Goal: Use online tool/utility

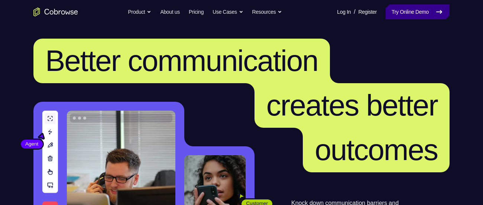
click at [405, 8] on link "Try Online Demo" at bounding box center [418, 11] width 64 height 15
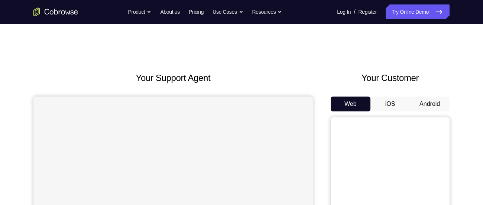
click at [443, 104] on button "Android" at bounding box center [430, 104] width 40 height 15
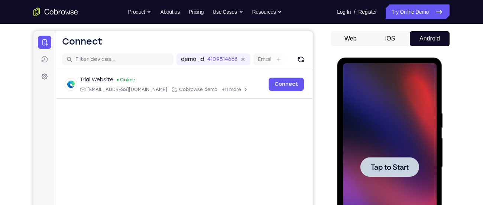
click at [365, 119] on div at bounding box center [390, 167] width 94 height 208
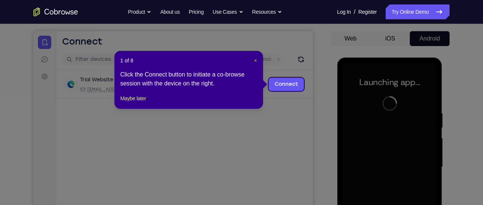
click at [255, 58] on span "×" at bounding box center [255, 61] width 3 height 6
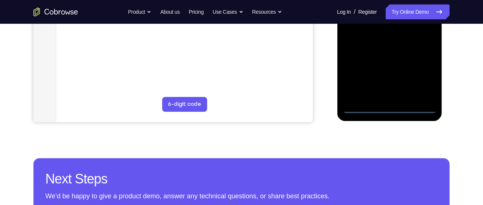
scroll to position [224, 0]
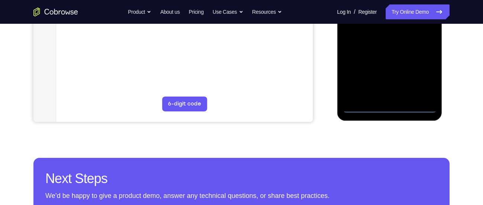
click at [391, 109] on div at bounding box center [390, 9] width 94 height 208
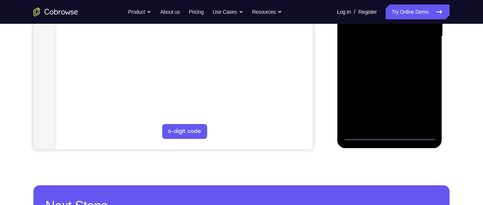
click at [423, 105] on div at bounding box center [390, 36] width 94 height 208
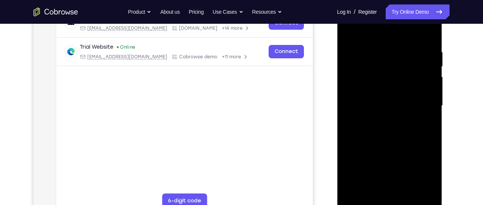
scroll to position [127, 0]
click at [372, 36] on div at bounding box center [390, 105] width 94 height 208
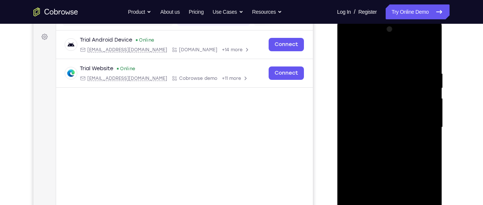
scroll to position [104, 0]
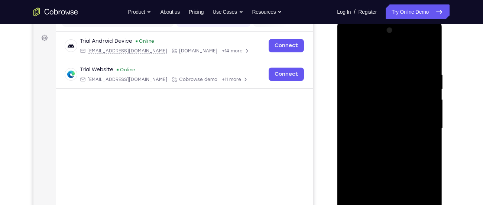
click at [418, 127] on div at bounding box center [390, 129] width 94 height 208
click at [381, 143] on div at bounding box center [390, 129] width 94 height 208
click at [388, 121] on div at bounding box center [390, 129] width 94 height 208
click at [372, 115] on div at bounding box center [390, 129] width 94 height 208
click at [373, 123] on div at bounding box center [390, 129] width 94 height 208
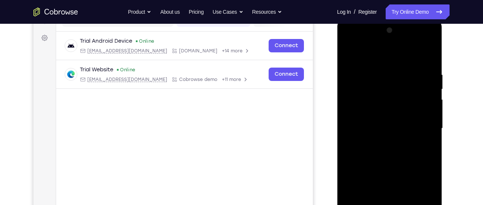
click at [373, 124] on div at bounding box center [390, 129] width 94 height 208
click at [379, 157] on div at bounding box center [390, 129] width 94 height 208
click at [384, 151] on div at bounding box center [390, 129] width 94 height 208
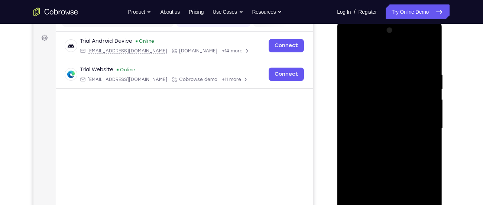
click at [384, 151] on div at bounding box center [390, 129] width 94 height 208
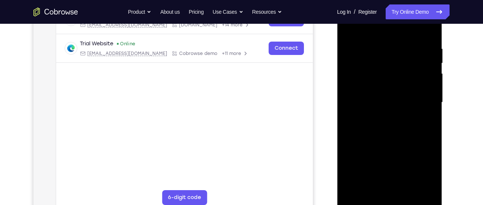
scroll to position [130, 0]
click at [388, 134] on div at bounding box center [390, 103] width 94 height 208
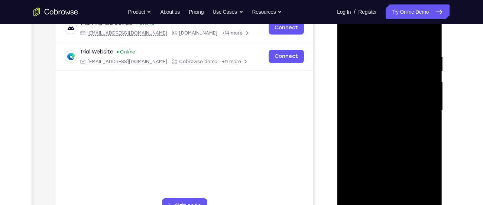
scroll to position [122, 0]
click at [348, 26] on div at bounding box center [390, 111] width 94 height 208
click at [373, 90] on div at bounding box center [390, 111] width 94 height 208
click at [379, 117] on div at bounding box center [390, 111] width 94 height 208
click at [379, 103] on div at bounding box center [390, 111] width 94 height 208
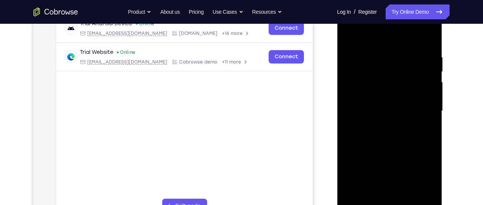
click at [373, 120] on div at bounding box center [390, 111] width 94 height 208
click at [365, 114] on div at bounding box center [390, 111] width 94 height 208
drag, startPoint x: 365, startPoint y: 114, endPoint x: 368, endPoint y: 84, distance: 30.6
click at [368, 84] on div at bounding box center [390, 111] width 94 height 208
click at [376, 135] on div at bounding box center [390, 111] width 94 height 208
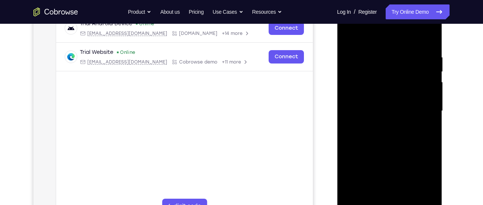
drag, startPoint x: 401, startPoint y: 146, endPoint x: 405, endPoint y: 106, distance: 40.3
click at [405, 106] on div at bounding box center [390, 111] width 94 height 208
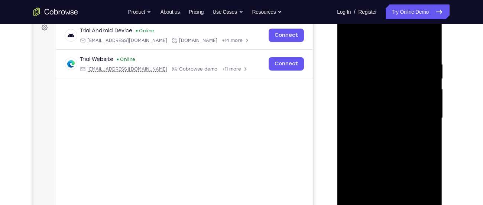
drag, startPoint x: 405, startPoint y: 129, endPoint x: 404, endPoint y: 181, distance: 52.8
click at [404, 181] on div at bounding box center [390, 118] width 94 height 208
click at [419, 42] on div at bounding box center [390, 118] width 94 height 208
drag, startPoint x: 400, startPoint y: 91, endPoint x: 401, endPoint y: 78, distance: 13.5
click at [401, 78] on div at bounding box center [390, 118] width 94 height 208
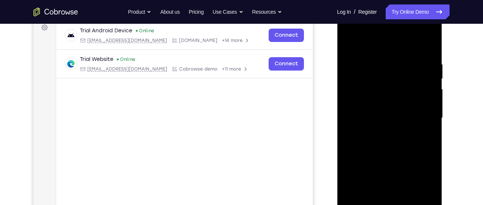
click at [348, 53] on div at bounding box center [390, 118] width 94 height 208
click at [431, 46] on div at bounding box center [390, 118] width 94 height 208
drag, startPoint x: 392, startPoint y: 110, endPoint x: 410, endPoint y: 42, distance: 70.4
click at [410, 42] on div at bounding box center [390, 118] width 94 height 208
drag, startPoint x: 396, startPoint y: 84, endPoint x: 414, endPoint y: 30, distance: 56.6
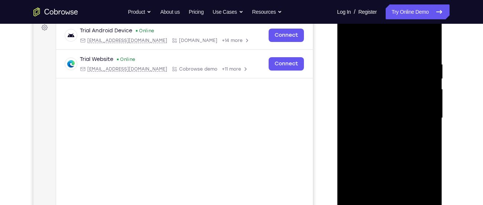
click at [414, 30] on div at bounding box center [390, 118] width 94 height 208
drag, startPoint x: 408, startPoint y: 88, endPoint x: 419, endPoint y: 35, distance: 54.0
click at [419, 35] on div at bounding box center [390, 118] width 94 height 208
